Goal: Task Accomplishment & Management: Use online tool/utility

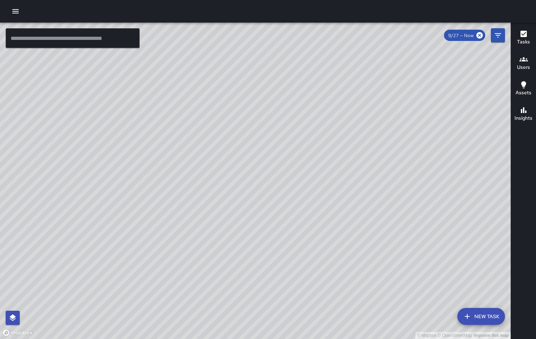
drag, startPoint x: 178, startPoint y: 239, endPoint x: 203, endPoint y: 4, distance: 235.9
click at [203, 3] on div "© Mapbox © OpenStreetMap Improve this map ​ New Task 9/27 — Now Map Layers Task…" at bounding box center [268, 169] width 536 height 339
drag, startPoint x: 179, startPoint y: 133, endPoint x: 340, endPoint y: -42, distance: 237.6
click at [340, 0] on html "© Mapbox © OpenStreetMap Improve this map ​ New Task 9/27 — Now Map Layers Task…" at bounding box center [268, 169] width 536 height 339
drag, startPoint x: 176, startPoint y: 114, endPoint x: 187, endPoint y: 91, distance: 25.6
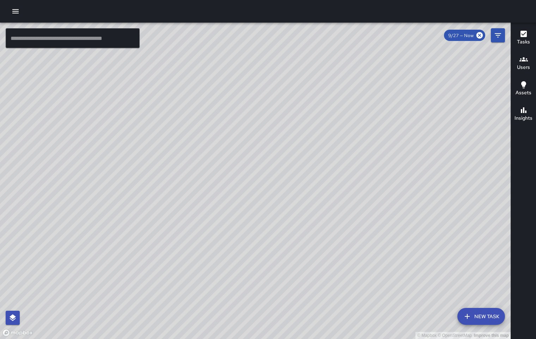
click at [187, 91] on div "© Mapbox © OpenStreetMap Improve this map" at bounding box center [255, 181] width 511 height 316
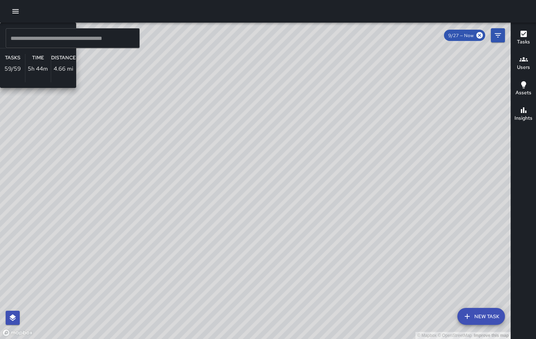
click at [187, 204] on div "© Mapbox © OpenStreetMap Improve this map M1 [PERSON_NAME] 13 Supervisor Tasks …" at bounding box center [255, 181] width 511 height 316
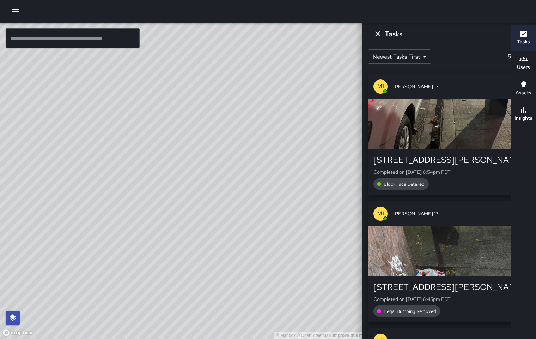
click at [125, 217] on div "© Mapbox © OpenStreetMap Improve this map" at bounding box center [185, 181] width 370 height 316
click at [214, 228] on div "© Mapbox © OpenStreetMap Improve this map" at bounding box center [185, 181] width 370 height 316
drag, startPoint x: 153, startPoint y: 246, endPoint x: 278, endPoint y: 93, distance: 198.2
click at [278, 93] on div "© Mapbox © OpenStreetMap Improve this map" at bounding box center [185, 181] width 370 height 316
drag, startPoint x: 130, startPoint y: 238, endPoint x: 274, endPoint y: 75, distance: 216.9
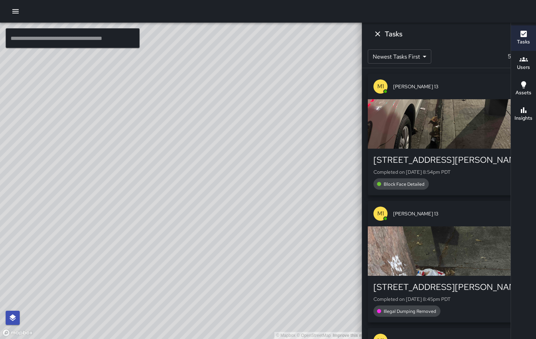
click at [274, 75] on div "© Mapbox © OpenStreetMap Improve this map" at bounding box center [185, 181] width 370 height 316
drag, startPoint x: 158, startPoint y: 136, endPoint x: 152, endPoint y: 170, distance: 34.0
click at [152, 170] on div "© Mapbox © OpenStreetMap Improve this map" at bounding box center [185, 181] width 370 height 316
click at [432, 33] on icon at bounding box center [435, 35] width 6 height 6
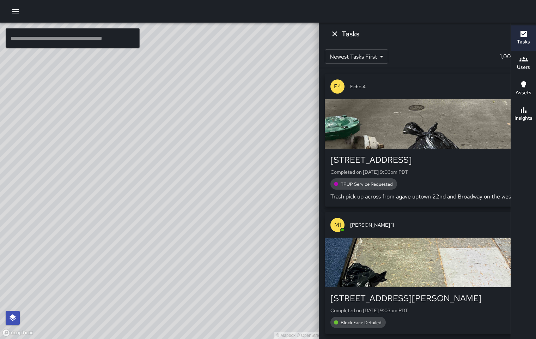
click at [111, 252] on div "© Mapbox © OpenStreetMap Improve this map" at bounding box center [185, 181] width 370 height 316
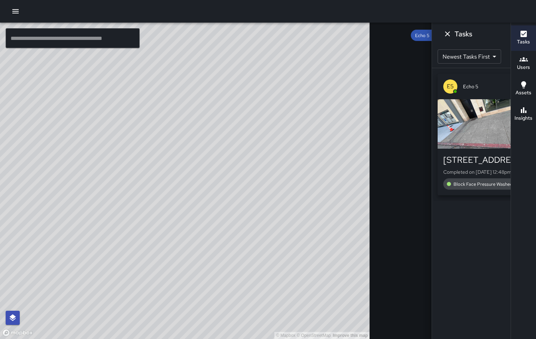
drag, startPoint x: 190, startPoint y: 130, endPoint x: 89, endPoint y: 336, distance: 229.6
click at [89, 336] on div "© Mapbox © OpenStreetMap Improve this map" at bounding box center [185, 181] width 370 height 316
drag, startPoint x: 176, startPoint y: 112, endPoint x: 185, endPoint y: 152, distance: 40.5
click at [185, 152] on div "© Mapbox © OpenStreetMap Improve this map" at bounding box center [185, 181] width 370 height 316
click at [432, 34] on icon at bounding box center [435, 35] width 6 height 6
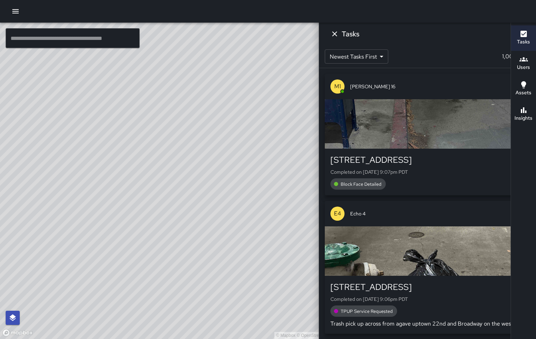
drag, startPoint x: 227, startPoint y: 135, endPoint x: 152, endPoint y: 212, distance: 107.2
click at [234, 123] on div "© Mapbox © OpenStreetMap Improve this map" at bounding box center [185, 181] width 370 height 316
drag, startPoint x: 124, startPoint y: 227, endPoint x: 225, endPoint y: 35, distance: 216.7
click at [225, 35] on div "© Mapbox © OpenStreetMap Improve this map" at bounding box center [185, 181] width 370 height 316
drag, startPoint x: 104, startPoint y: 195, endPoint x: 130, endPoint y: 211, distance: 30.2
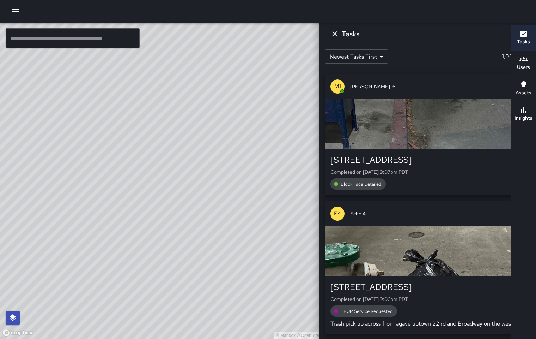
click at [130, 211] on div "© Mapbox © OpenStreetMap Improve this map" at bounding box center [185, 181] width 370 height 316
drag, startPoint x: 109, startPoint y: 245, endPoint x: 20, endPoint y: 338, distance: 128.4
click at [20, 338] on div "© Mapbox © OpenStreetMap Improve this map" at bounding box center [185, 181] width 370 height 316
click at [98, 36] on input "text" at bounding box center [73, 38] width 134 height 20
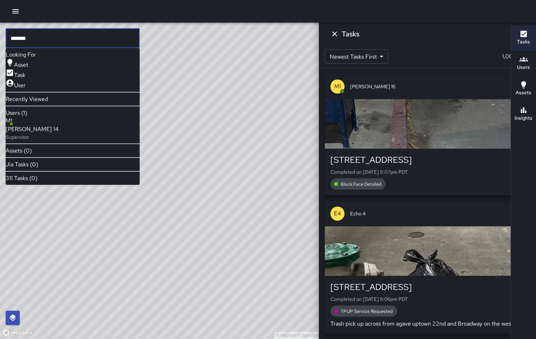
click at [49, 135] on p "Supervisor" at bounding box center [32, 136] width 53 height 7
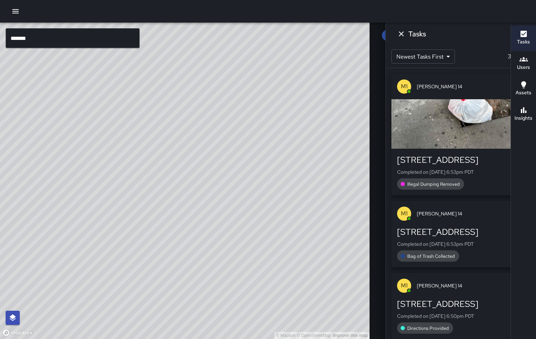
drag, startPoint x: 135, startPoint y: 240, endPoint x: 285, endPoint y: 166, distance: 167.3
click at [285, 166] on div "© Mapbox © OpenStreetMap Improve this map" at bounding box center [185, 181] width 370 height 316
drag, startPoint x: 140, startPoint y: 202, endPoint x: 254, endPoint y: 110, distance: 147.2
click at [254, 110] on div "© Mapbox © OpenStreetMap Improve this map M1 [PERSON_NAME] 14 Supervisor Tasks …" at bounding box center [185, 181] width 370 height 316
drag, startPoint x: 147, startPoint y: 183, endPoint x: 165, endPoint y: 78, distance: 106.5
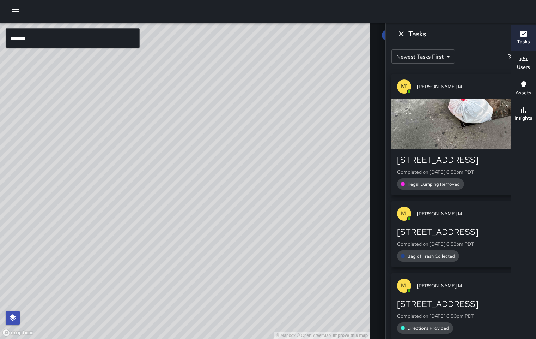
click at [179, 49] on div "© Mapbox © OpenStreetMap Improve this map" at bounding box center [185, 181] width 370 height 316
drag, startPoint x: 169, startPoint y: 138, endPoint x: 1, endPoint y: 312, distance: 241.4
click at [13, 335] on div "© Mapbox © OpenStreetMap Improve this map" at bounding box center [185, 181] width 370 height 316
click at [49, 38] on input "*******" at bounding box center [73, 38] width 134 height 20
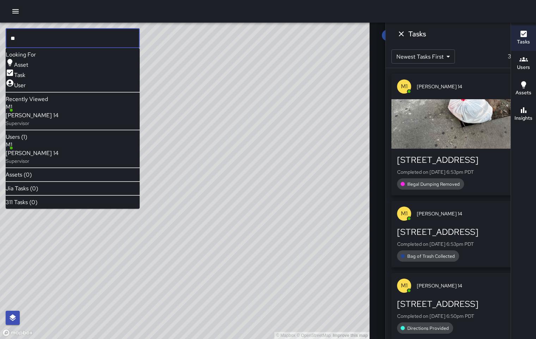
type input "*"
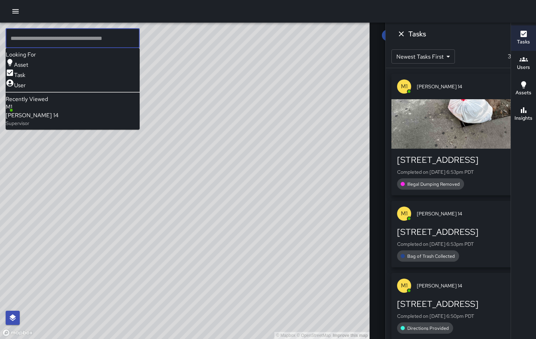
type input "*"
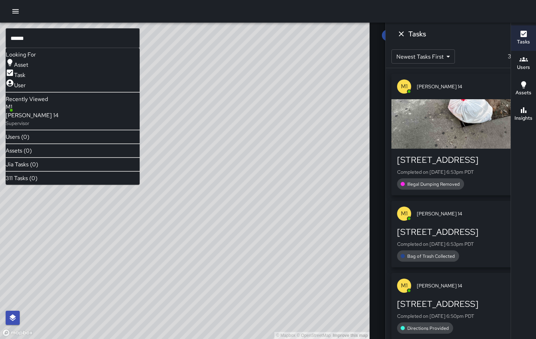
click at [382, 39] on div "[PERSON_NAME] 14" at bounding box center [411, 35] width 59 height 11
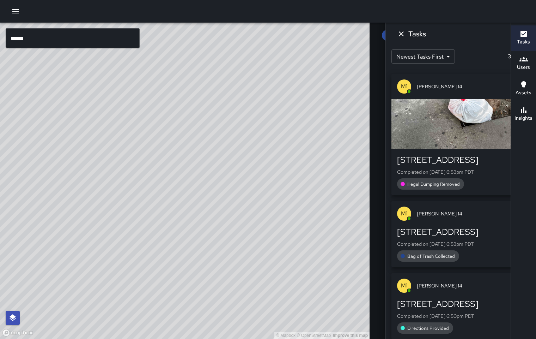
click at [432, 37] on icon at bounding box center [435, 35] width 6 height 6
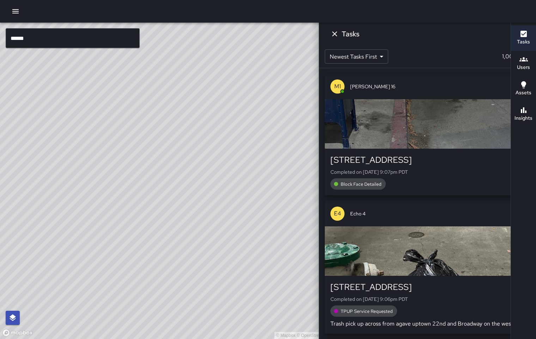
click at [59, 36] on input "******" at bounding box center [73, 38] width 134 height 20
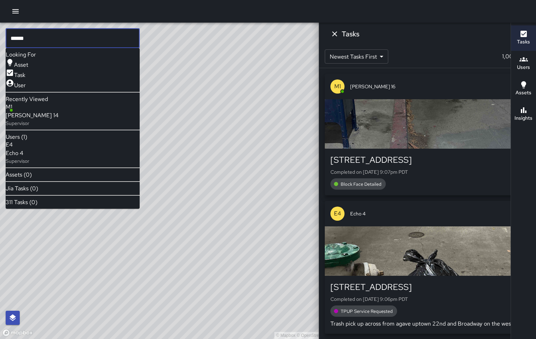
click at [29, 157] on span "Echo 4" at bounding box center [18, 153] width 24 height 8
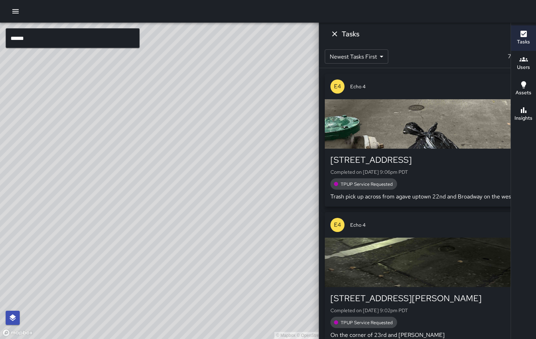
drag, startPoint x: 197, startPoint y: 175, endPoint x: 69, endPoint y: 258, distance: 153.4
click at [67, 268] on div "© Mapbox © OpenStreetMap Improve this map" at bounding box center [185, 181] width 370 height 316
drag, startPoint x: 185, startPoint y: 162, endPoint x: 264, endPoint y: 46, distance: 140.4
click at [269, 38] on div "© Mapbox © OpenStreetMap Improve this map" at bounding box center [185, 181] width 370 height 316
drag, startPoint x: 130, startPoint y: 194, endPoint x: 231, endPoint y: 187, distance: 101.1
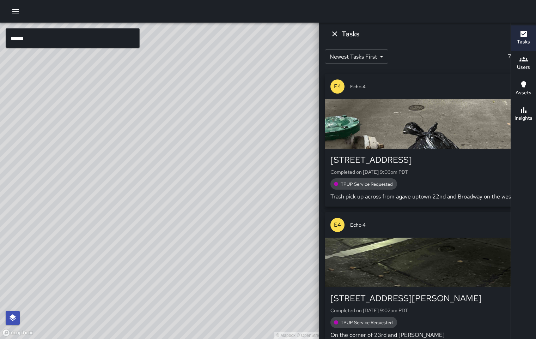
click at [231, 187] on div "© Mapbox © OpenStreetMap Improve this map" at bounding box center [185, 181] width 370 height 316
drag, startPoint x: 211, startPoint y: 162, endPoint x: 35, endPoint y: 326, distance: 240.8
click at [34, 330] on div "© Mapbox © OpenStreetMap Improve this map" at bounding box center [185, 181] width 370 height 316
drag, startPoint x: 159, startPoint y: 230, endPoint x: 130, endPoint y: 272, distance: 51.2
click at [127, 279] on div "© Mapbox © OpenStreetMap Improve this map" at bounding box center [185, 181] width 370 height 316
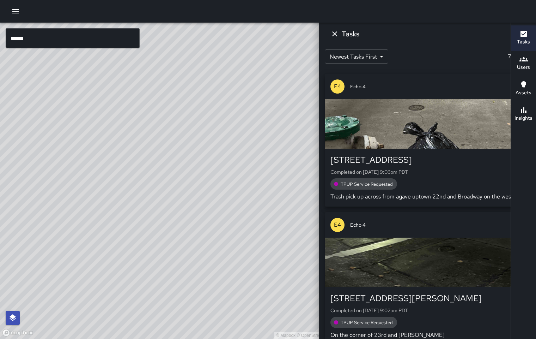
drag, startPoint x: 162, startPoint y: 230, endPoint x: 231, endPoint y: 78, distance: 166.3
click at [231, 79] on div "© Mapbox © OpenStreetMap Improve this map" at bounding box center [185, 181] width 370 height 316
click at [68, 40] on input "******" at bounding box center [73, 38] width 134 height 20
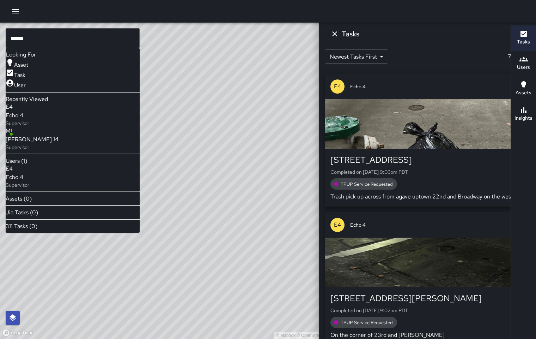
click at [29, 187] on p "Supervisor" at bounding box center [18, 184] width 24 height 7
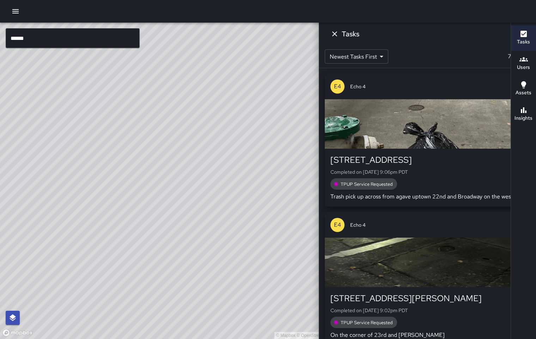
drag, startPoint x: 262, startPoint y: 207, endPoint x: 272, endPoint y: 195, distance: 14.8
drag, startPoint x: 250, startPoint y: 201, endPoint x: 118, endPoint y: 245, distance: 139.2
click at [116, 338] on div "© Mapbox © OpenStreetMap Improve this map" at bounding box center [185, 181] width 370 height 316
drag, startPoint x: 119, startPoint y: 249, endPoint x: 88, endPoint y: 85, distance: 166.8
click at [291, 183] on div "© Mapbox © OpenStreetMap Improve this map" at bounding box center [185, 181] width 370 height 316
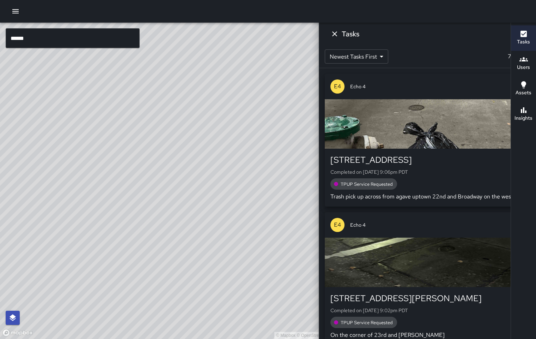
click at [39, 36] on input "******" at bounding box center [73, 38] width 134 height 20
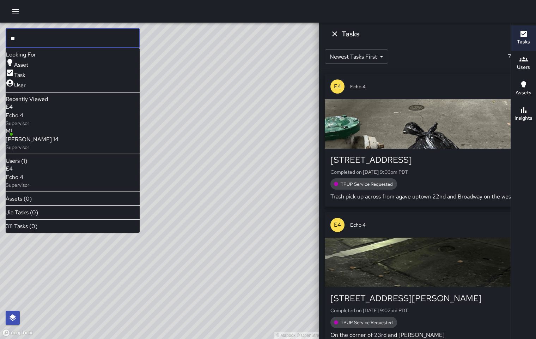
type input "*"
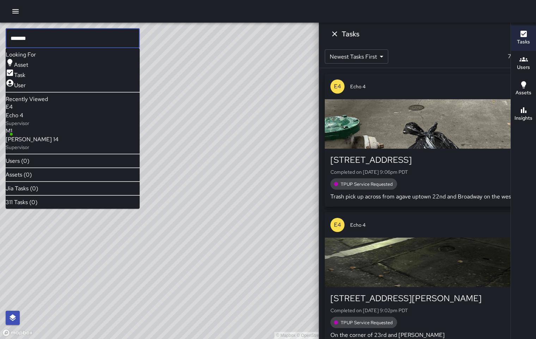
type input "*******"
drag, startPoint x: 295, startPoint y: 36, endPoint x: 299, endPoint y: 33, distance: 5.0
click at [411, 33] on div "Echo 4" at bounding box center [426, 35] width 30 height 11
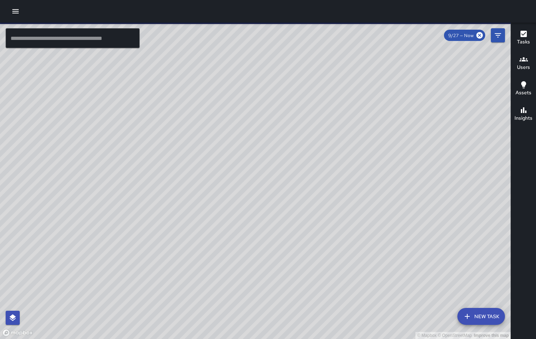
click at [76, 39] on input "text" at bounding box center [73, 38] width 134 height 20
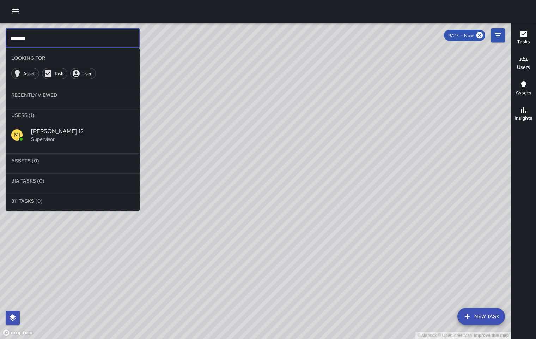
click at [45, 126] on div "M1 Mike 12 Supervisor" at bounding box center [73, 134] width 134 height 25
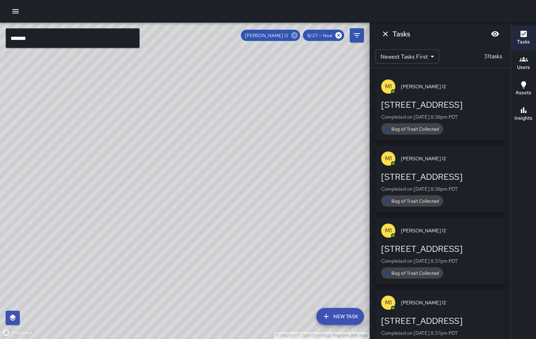
click at [296, 36] on icon at bounding box center [295, 35] width 8 height 8
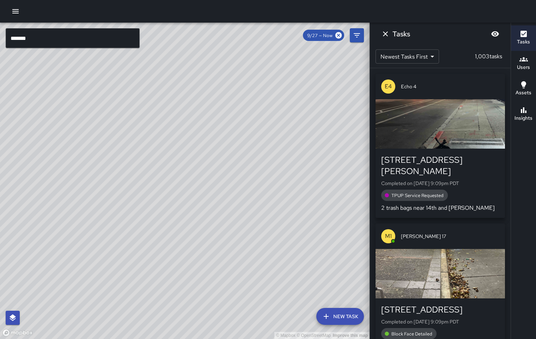
click at [45, 44] on input "*******" at bounding box center [73, 38] width 134 height 20
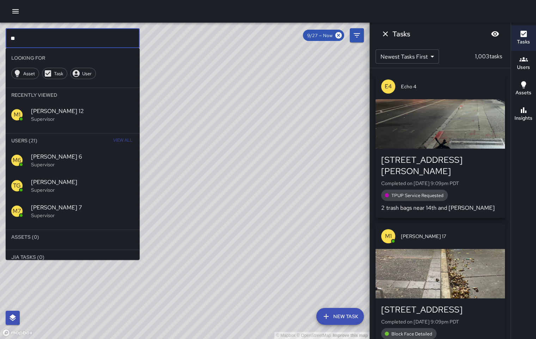
type input "*"
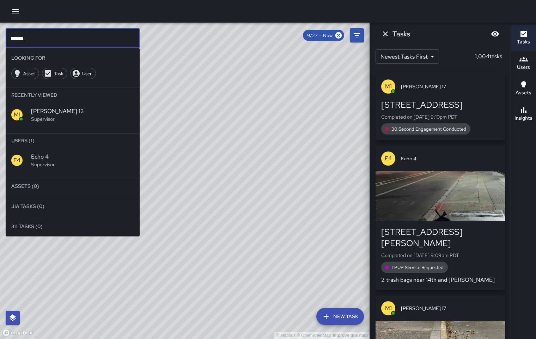
type input "******"
click at [52, 151] on div "E4 Echo 4 Supervisor" at bounding box center [73, 159] width 134 height 25
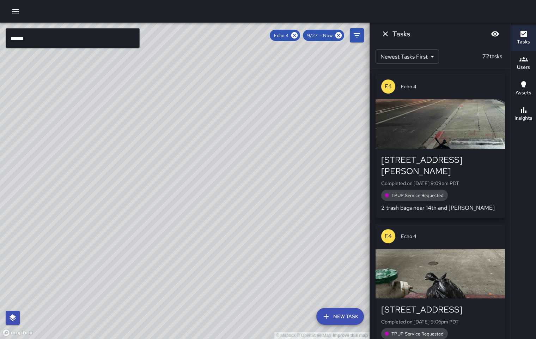
click at [37, 40] on input "******" at bounding box center [73, 38] width 134 height 20
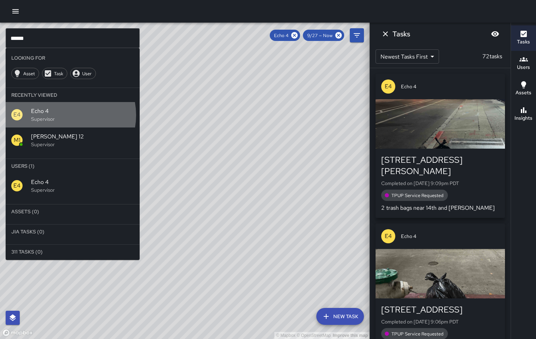
click at [65, 115] on p "Supervisor" at bounding box center [82, 118] width 103 height 7
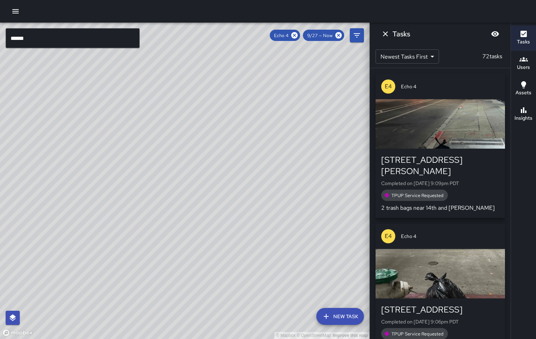
click at [233, 264] on div "© Mapbox © OpenStreetMap Improve this map" at bounding box center [185, 181] width 370 height 316
drag, startPoint x: 121, startPoint y: 190, endPoint x: 65, endPoint y: 321, distance: 142.7
click at [63, 324] on div "© Mapbox © OpenStreetMap Improve this map" at bounding box center [185, 181] width 370 height 316
drag, startPoint x: 110, startPoint y: 197, endPoint x: 146, endPoint y: 170, distance: 44.3
click at [146, 170] on div "© Mapbox © OpenStreetMap Improve this map" at bounding box center [185, 181] width 370 height 316
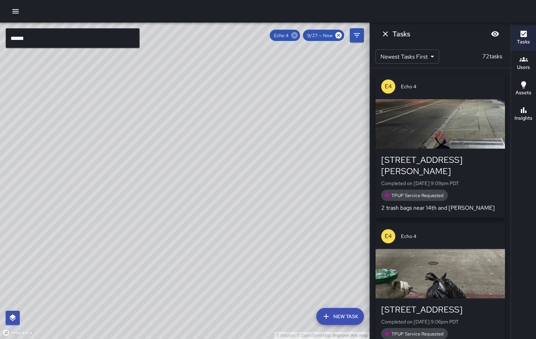
click at [295, 36] on icon at bounding box center [294, 35] width 6 height 6
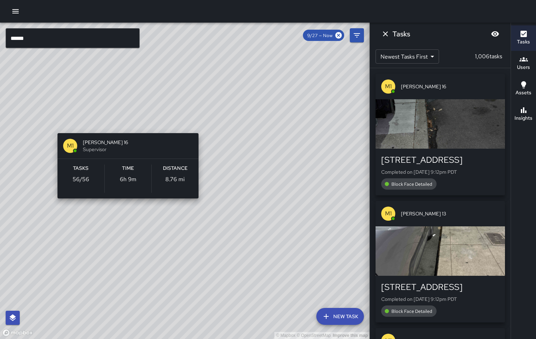
click at [131, 126] on div "© Mapbox © OpenStreetMap Improve this map M1 Mike 16 Supervisor Tasks 56 / 56 T…" at bounding box center [185, 181] width 370 height 316
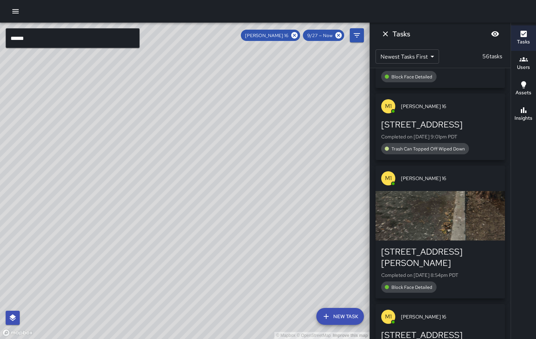
scroll to position [241, 0]
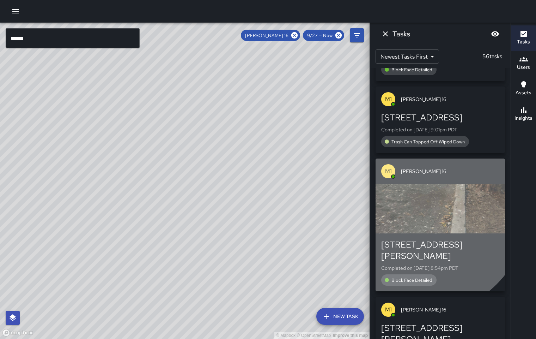
click at [420, 207] on div "button" at bounding box center [440, 208] width 129 height 49
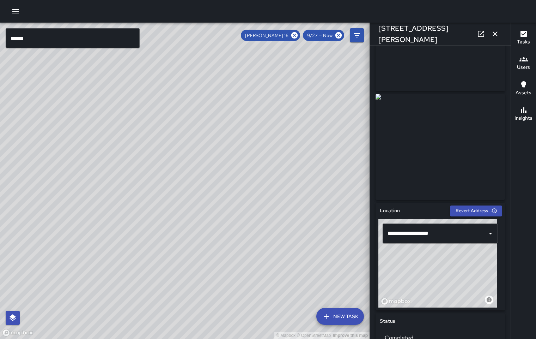
scroll to position [115, 0]
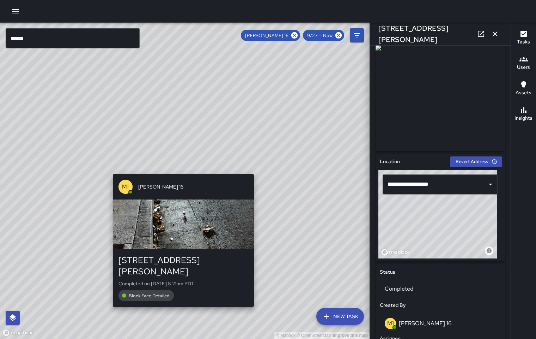
click at [184, 170] on div "© Mapbox © OpenStreetMap Improve this map M1 Mike 16 2100 Webster Street Comple…" at bounding box center [185, 181] width 370 height 316
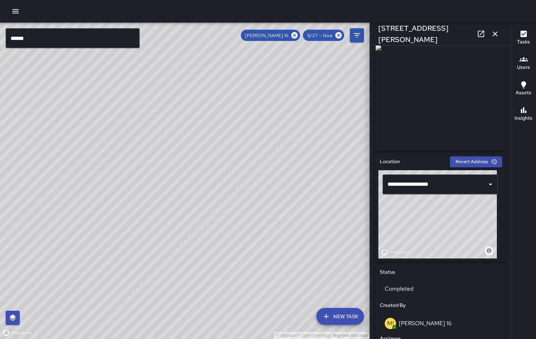
drag, startPoint x: 414, startPoint y: 185, endPoint x: 424, endPoint y: 237, distance: 52.5
click at [422, 243] on div "© Mapbox © OpenStreetMap Improve this map" at bounding box center [437, 214] width 118 height 88
type input "**********"
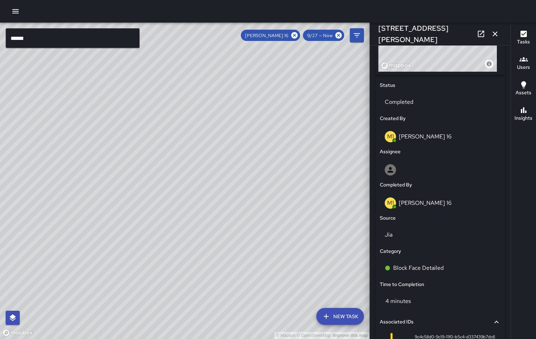
scroll to position [365, 0]
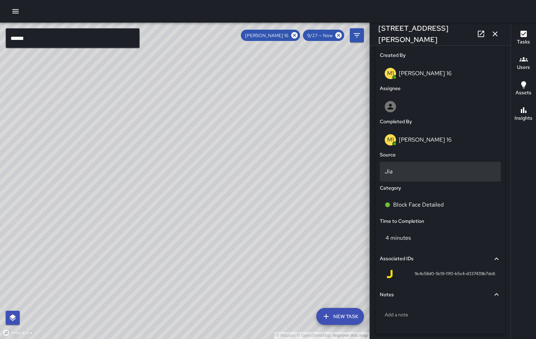
drag, startPoint x: 409, startPoint y: 173, endPoint x: 404, endPoint y: 157, distance: 17.1
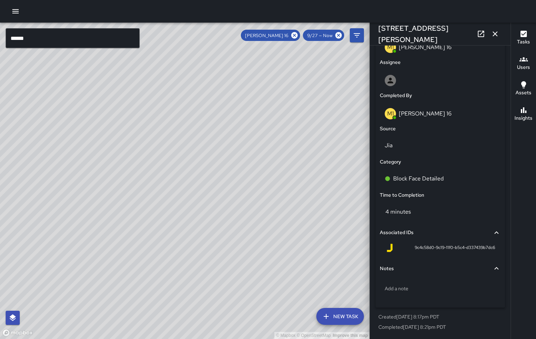
click at [160, 257] on div "© Mapbox © OpenStreetMap Improve this map" at bounding box center [185, 181] width 370 height 316
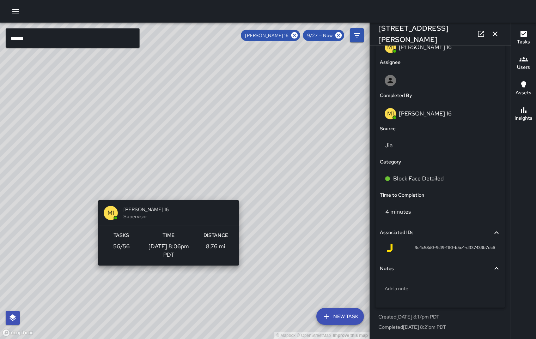
click at [166, 269] on div "© Mapbox © OpenStreetMap Improve this map M1 Mike 16 Supervisor Tasks 56 / 56 T…" at bounding box center [185, 181] width 370 height 316
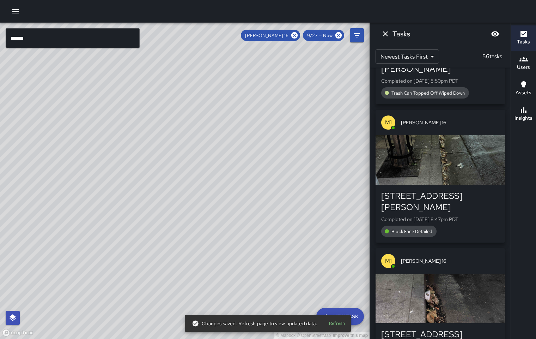
scroll to position [524, 0]
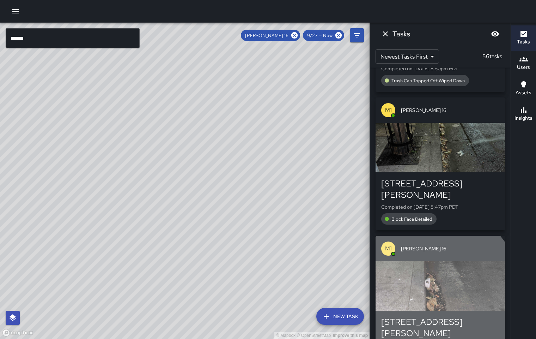
click at [426, 263] on div "button" at bounding box center [440, 285] width 129 height 49
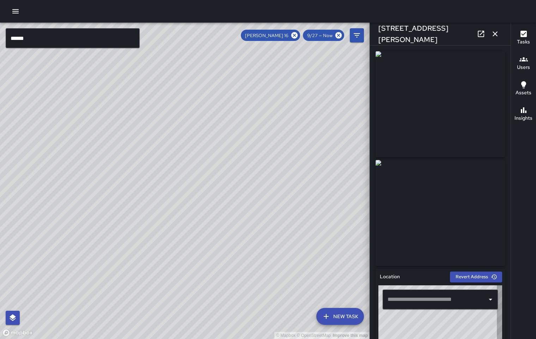
type input "**********"
